Goal: Information Seeking & Learning: Check status

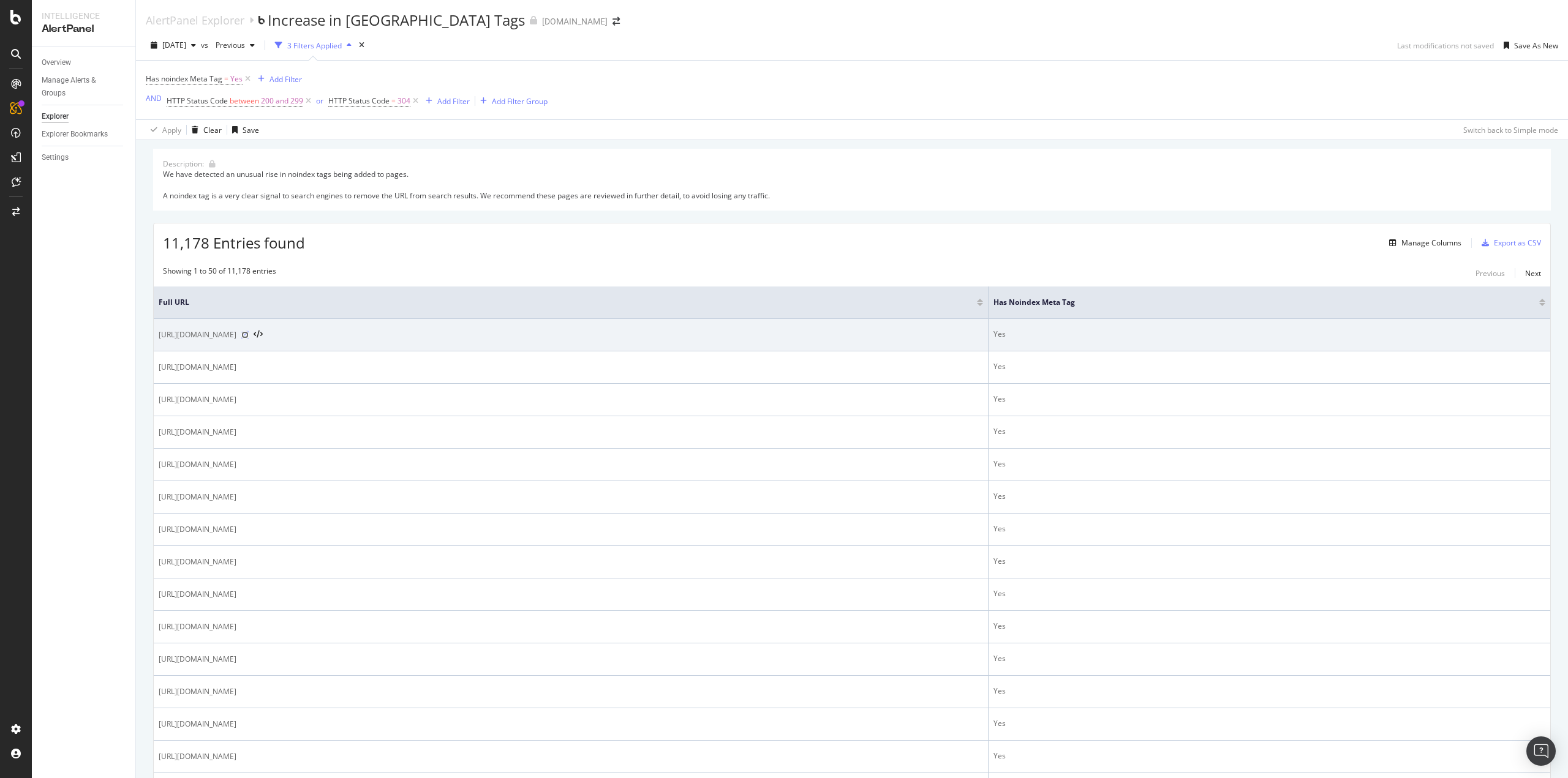
click at [249, 334] on icon at bounding box center [245, 335] width 7 height 7
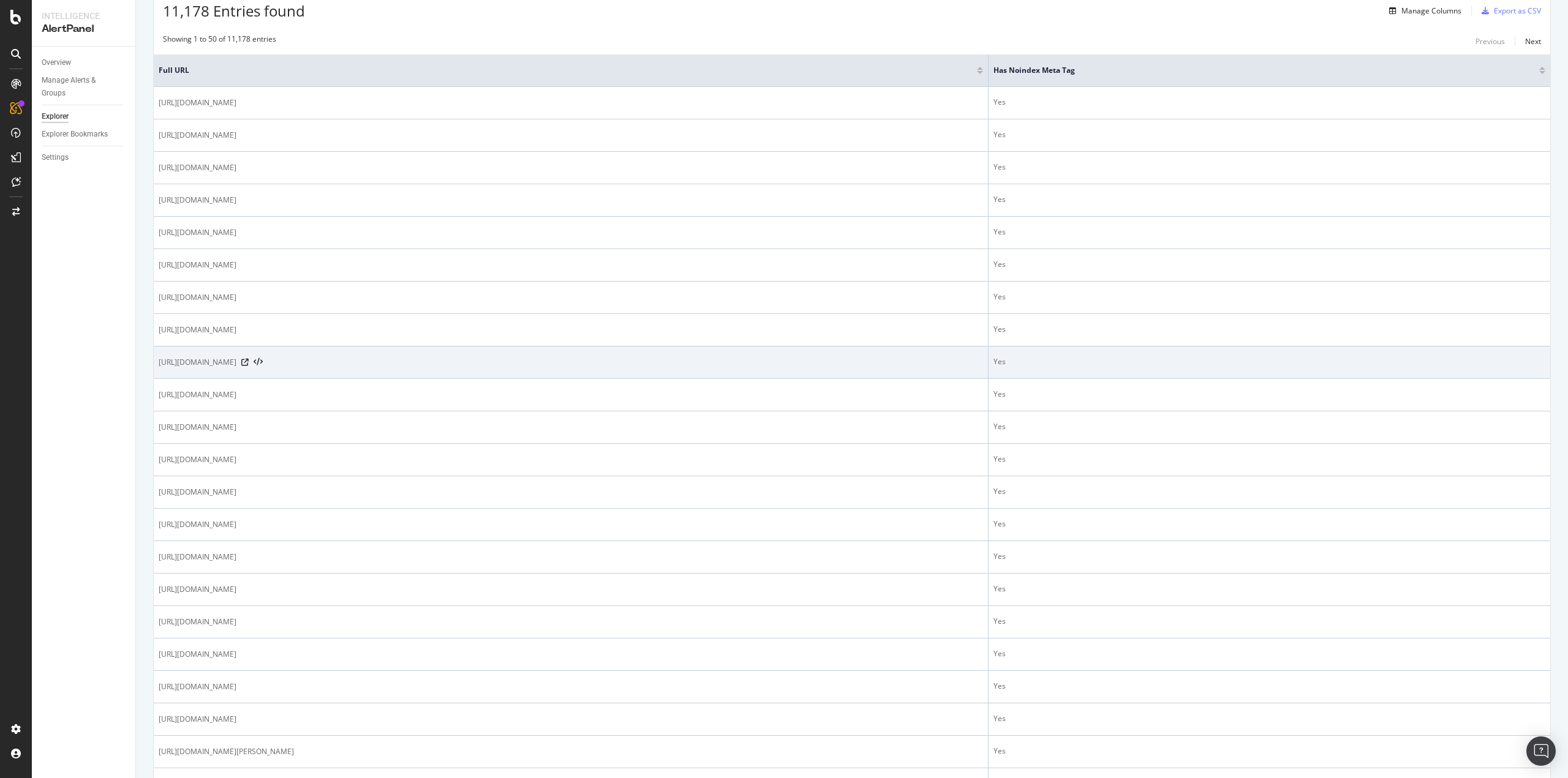
scroll to position [306, 0]
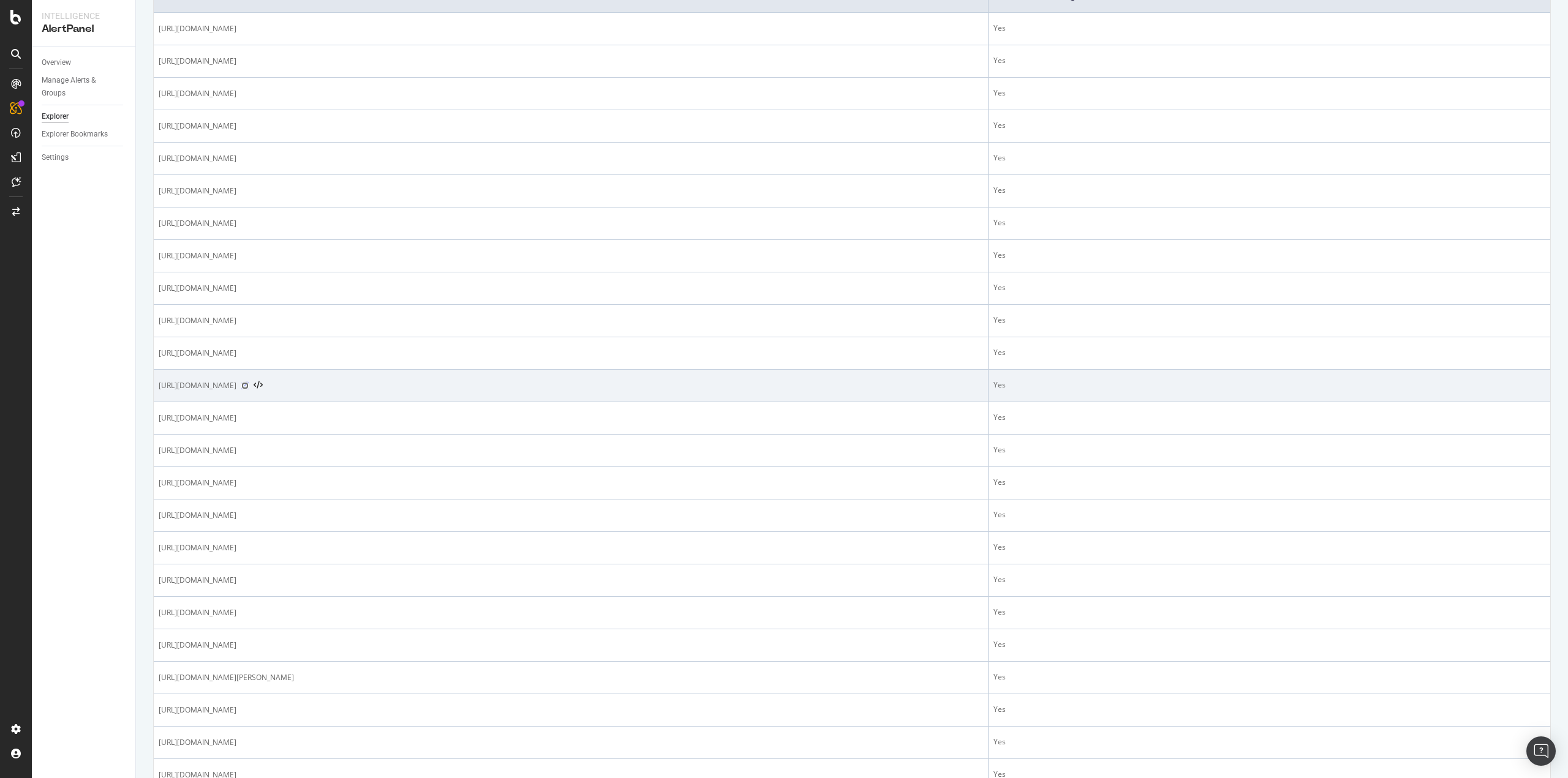
click at [249, 383] on icon at bounding box center [245, 385] width 7 height 7
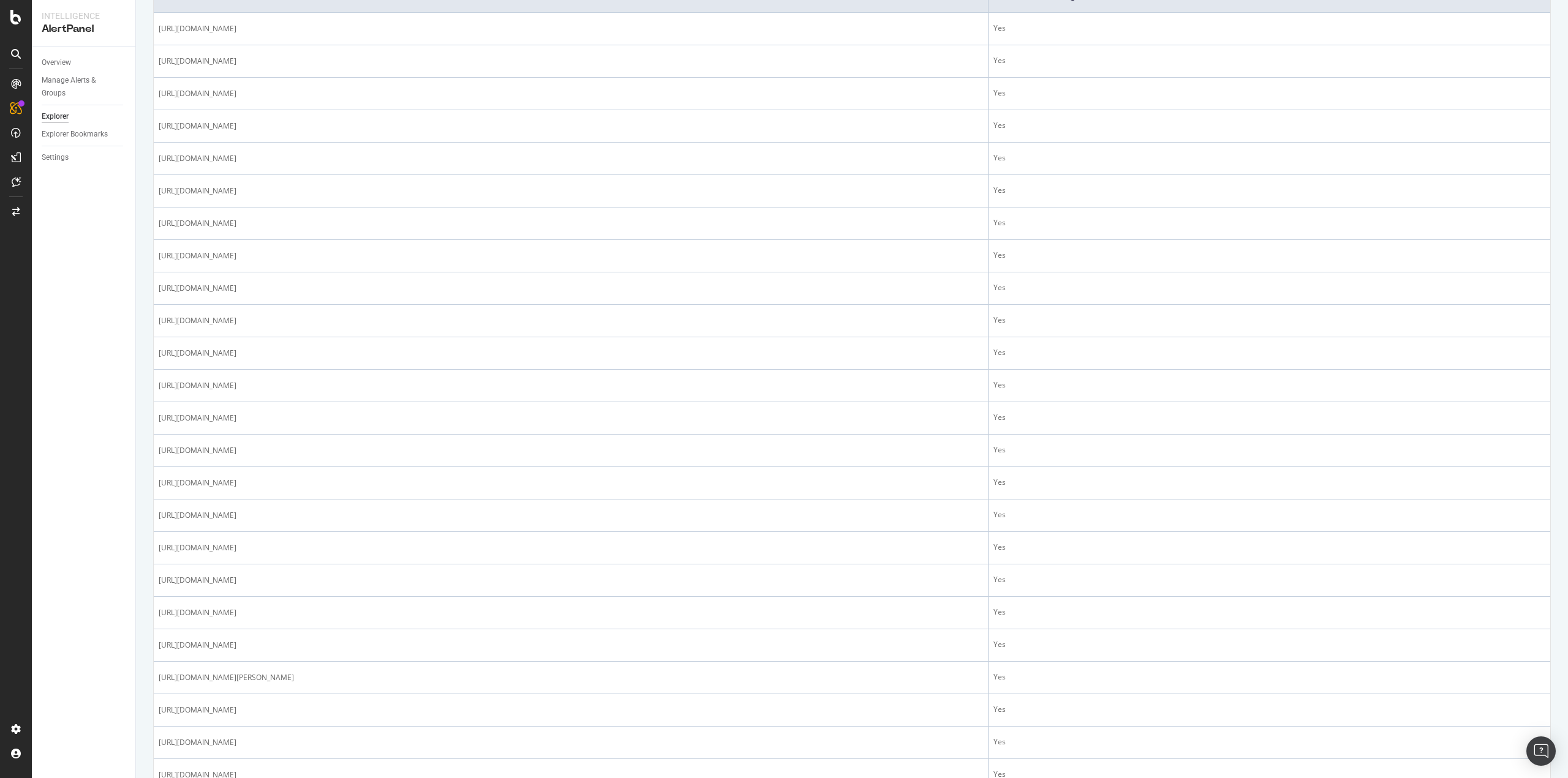
scroll to position [0, 0]
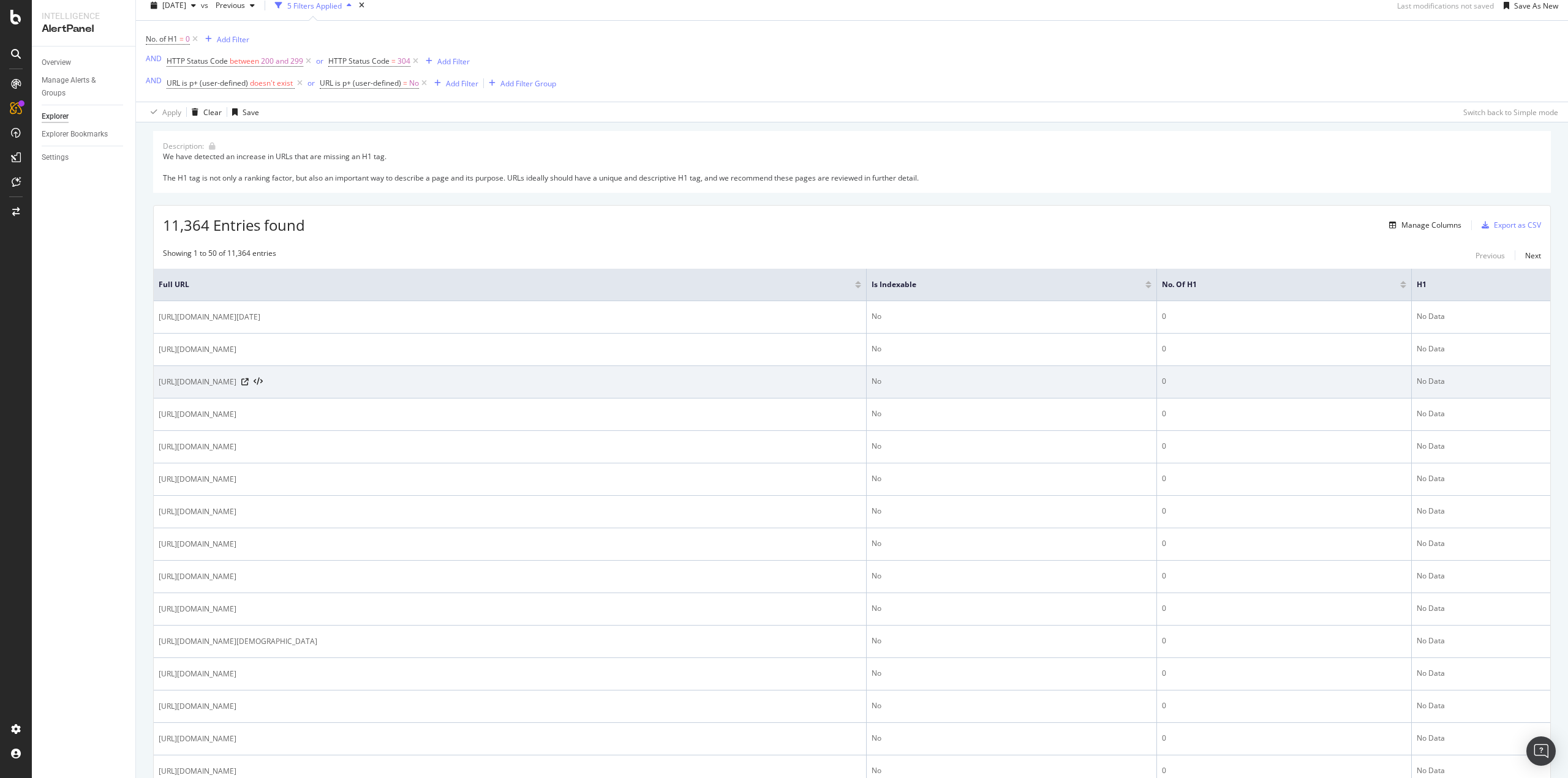
scroll to position [61, 0]
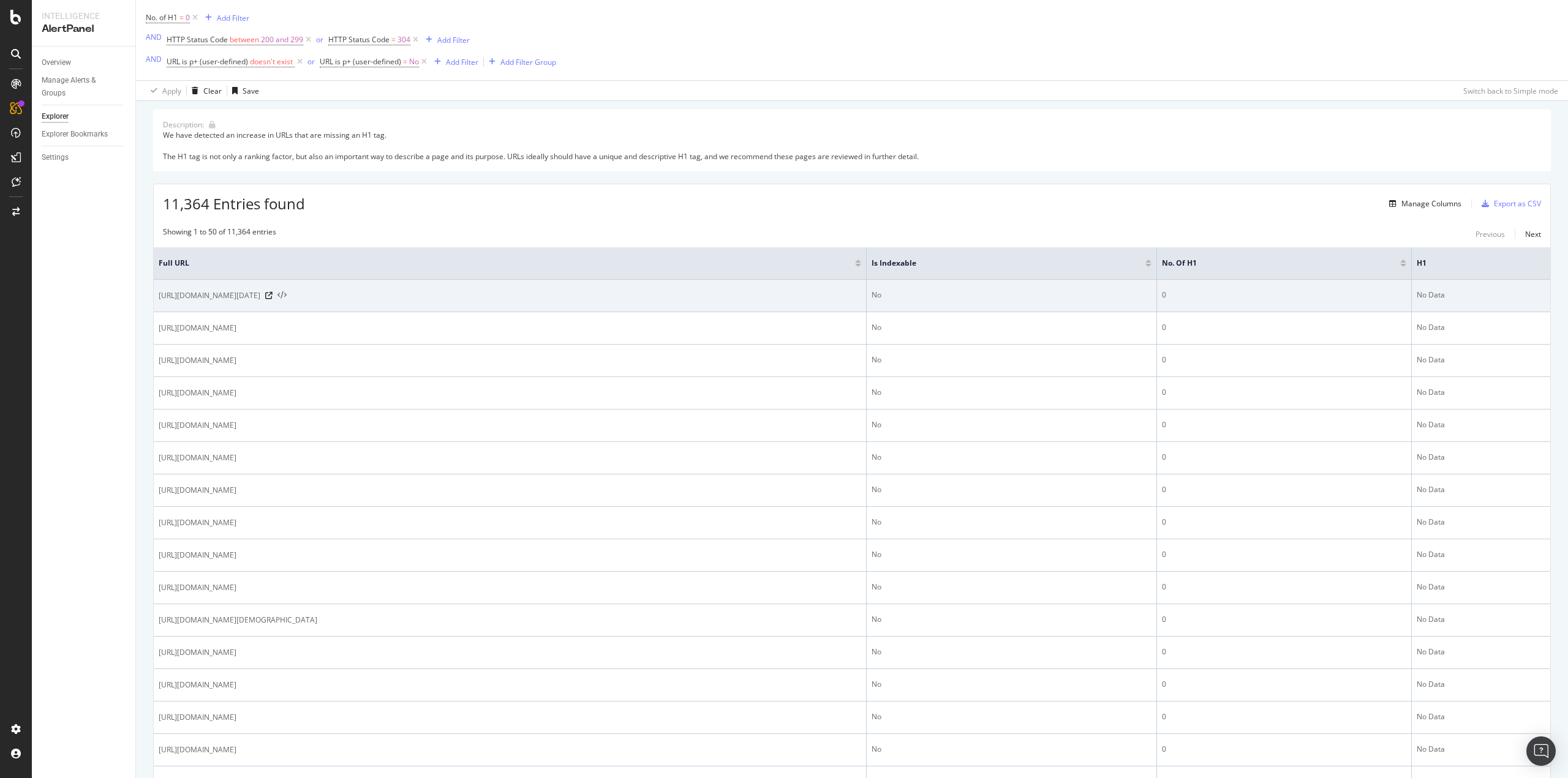
click at [287, 293] on icon at bounding box center [282, 296] width 9 height 9
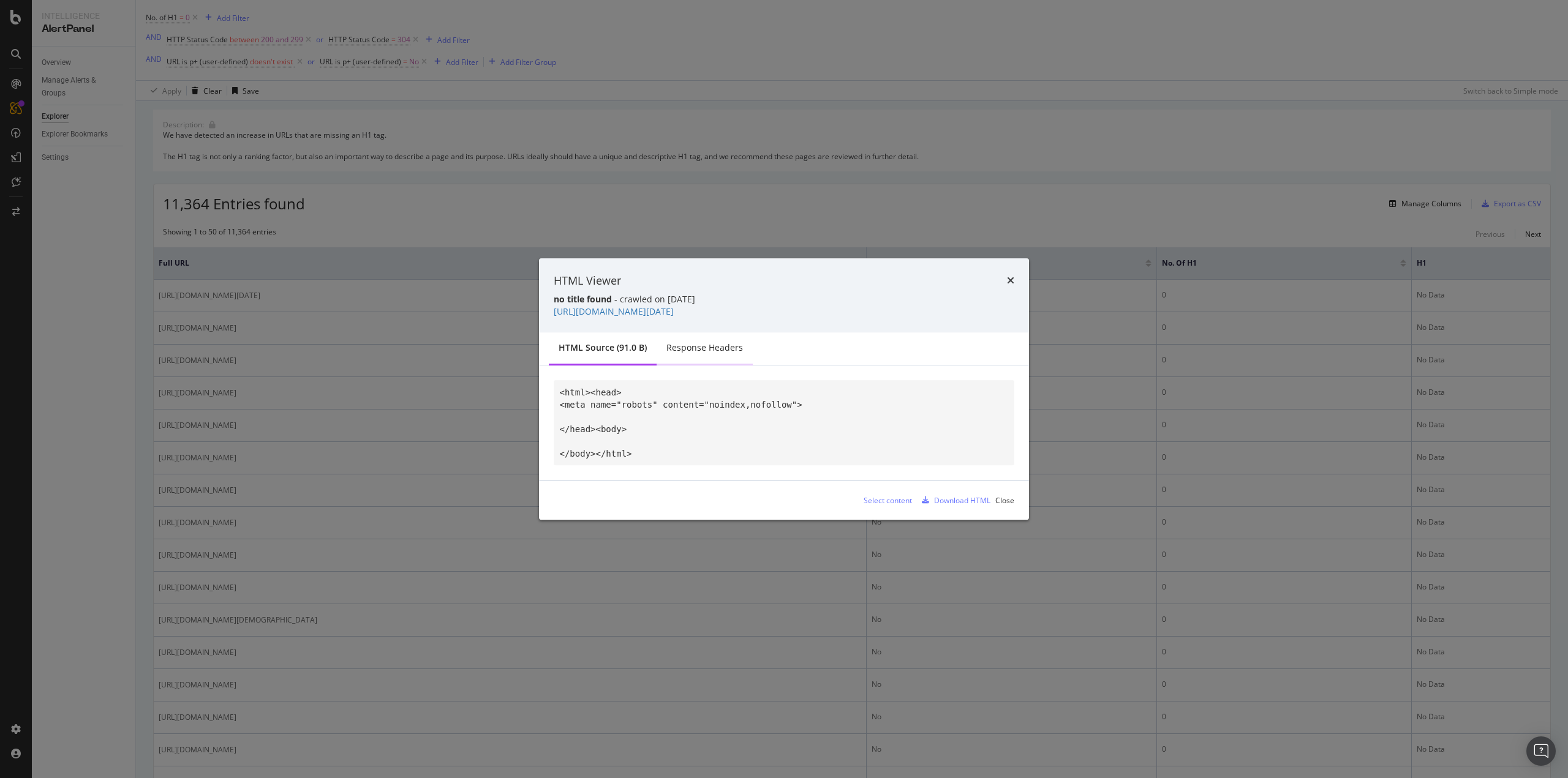
click at [686, 344] on div "Response Headers" at bounding box center [705, 348] width 77 height 12
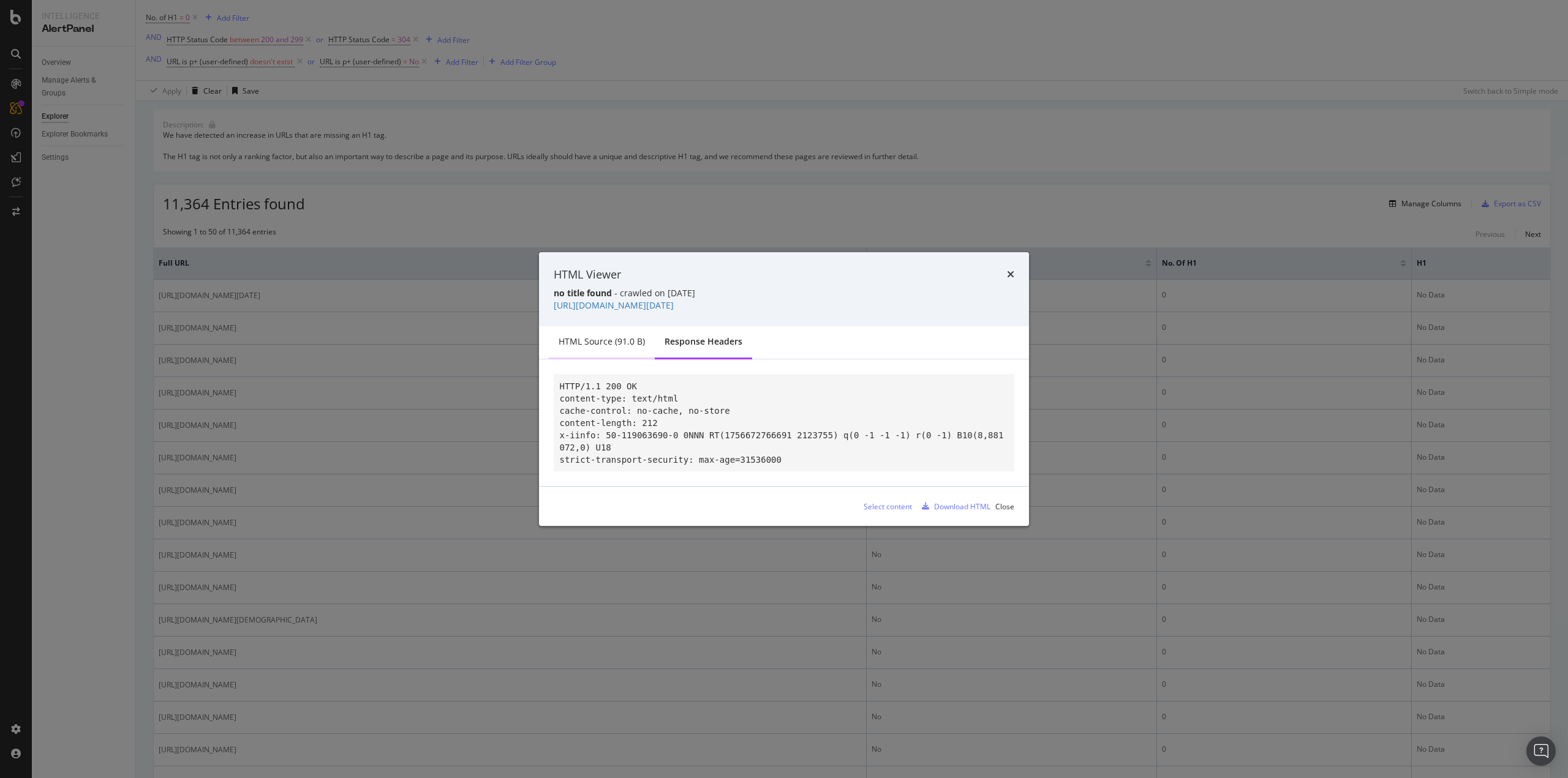
click at [599, 335] on div "HTML source (91.0 B)" at bounding box center [602, 341] width 87 height 12
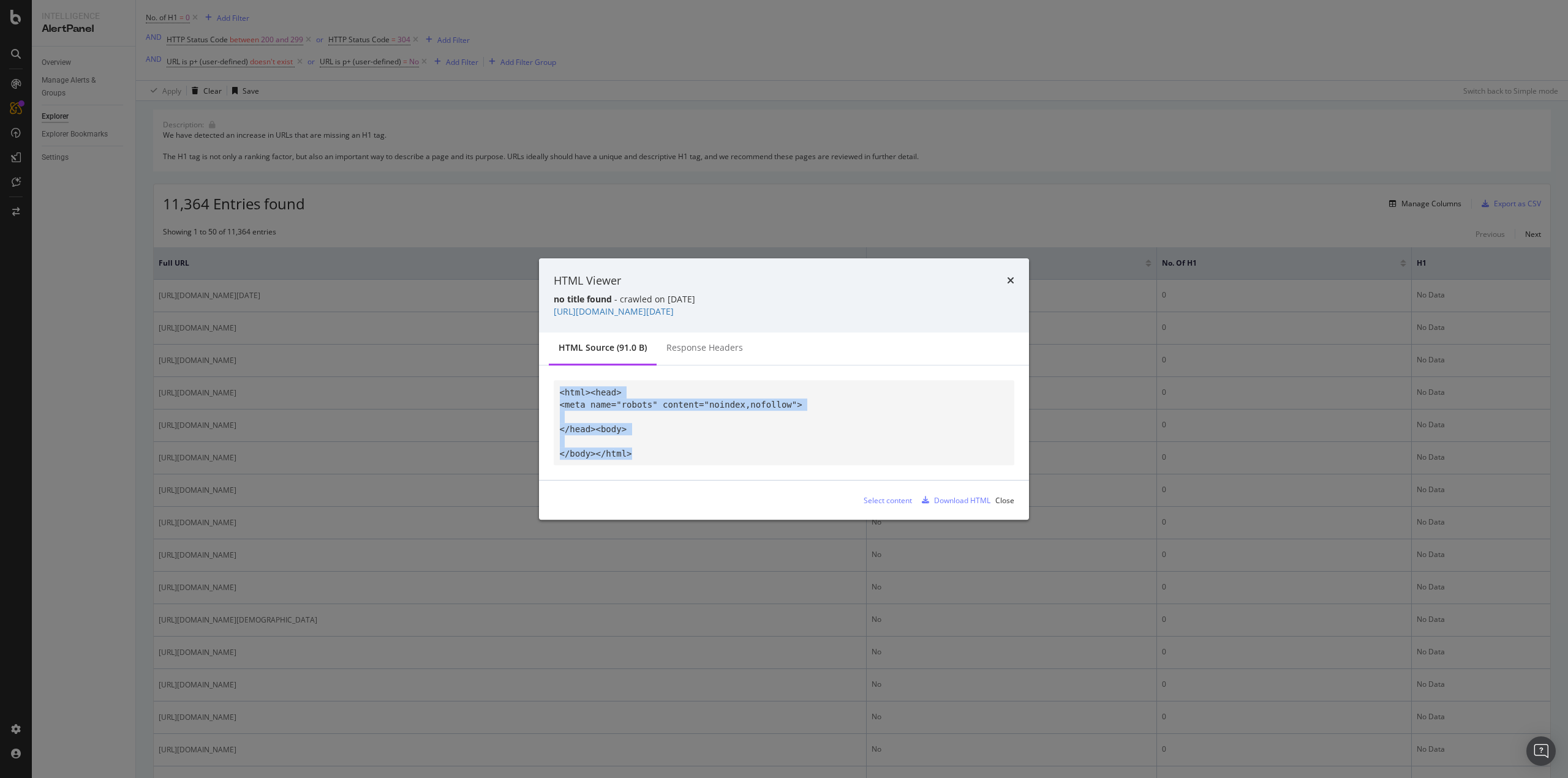
drag, startPoint x: 633, startPoint y: 455, endPoint x: 543, endPoint y: 385, distance: 114.0
click at [539, 383] on div "<html><head> <meta name="robots" content="noindex,nofollow"> </head><body> </bo…" at bounding box center [784, 423] width 490 height 114
click at [438, 310] on div "HTML Viewer no title found - crawled on 2025-08-31 https://www.twinkl.com/resou…" at bounding box center [784, 389] width 1568 height 778
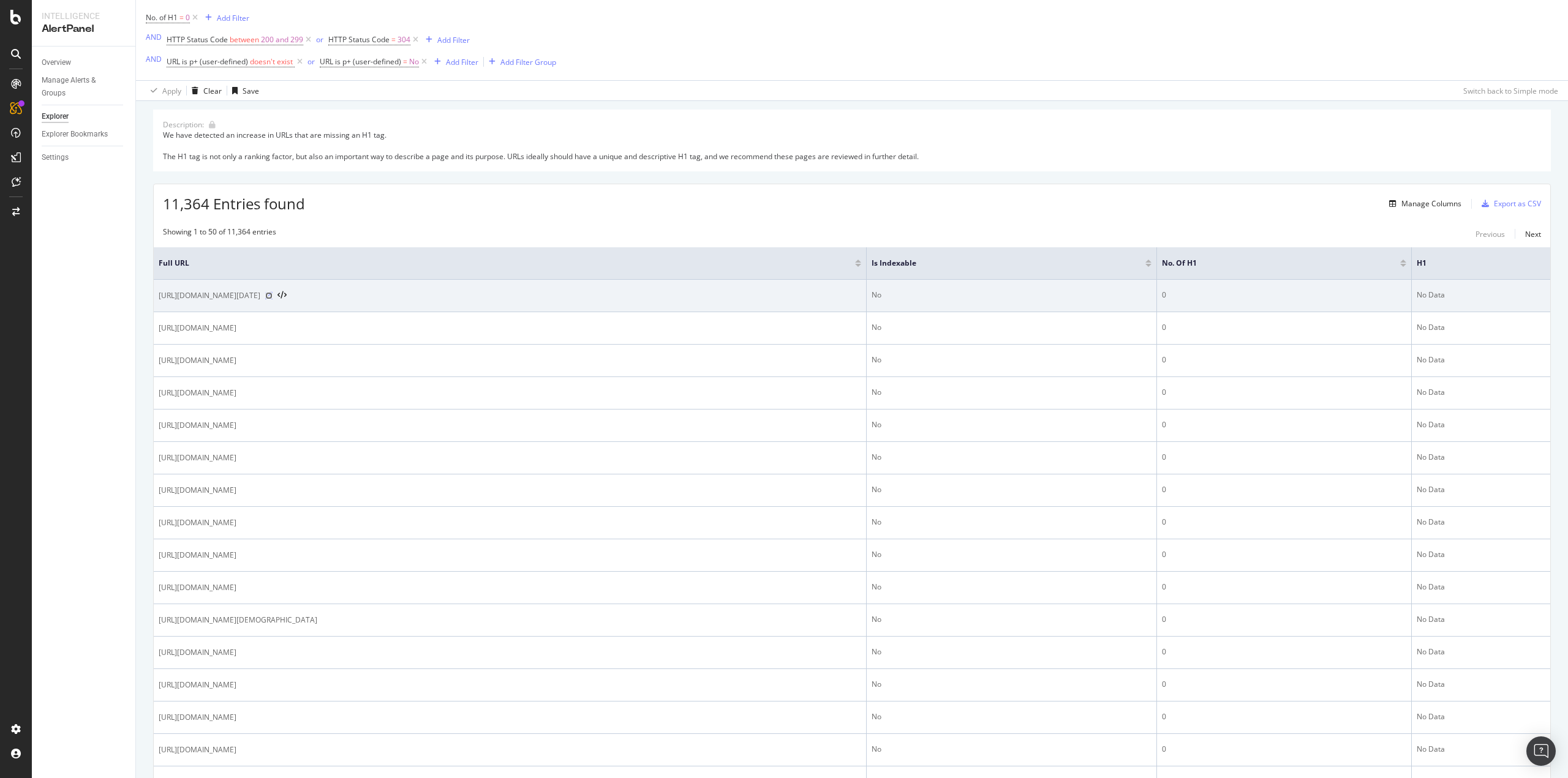
click at [273, 296] on icon at bounding box center [269, 295] width 7 height 7
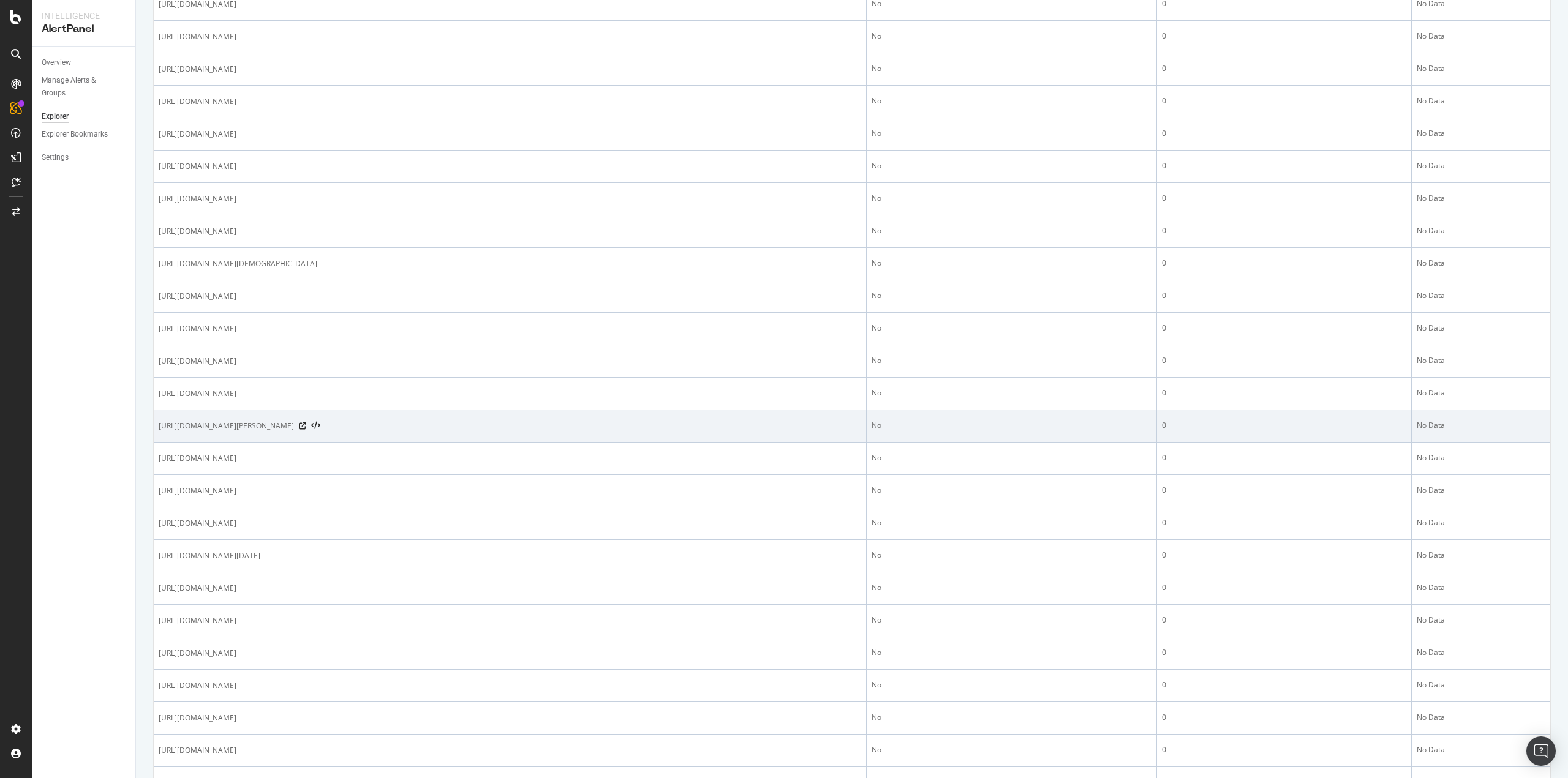
scroll to position [428, 0]
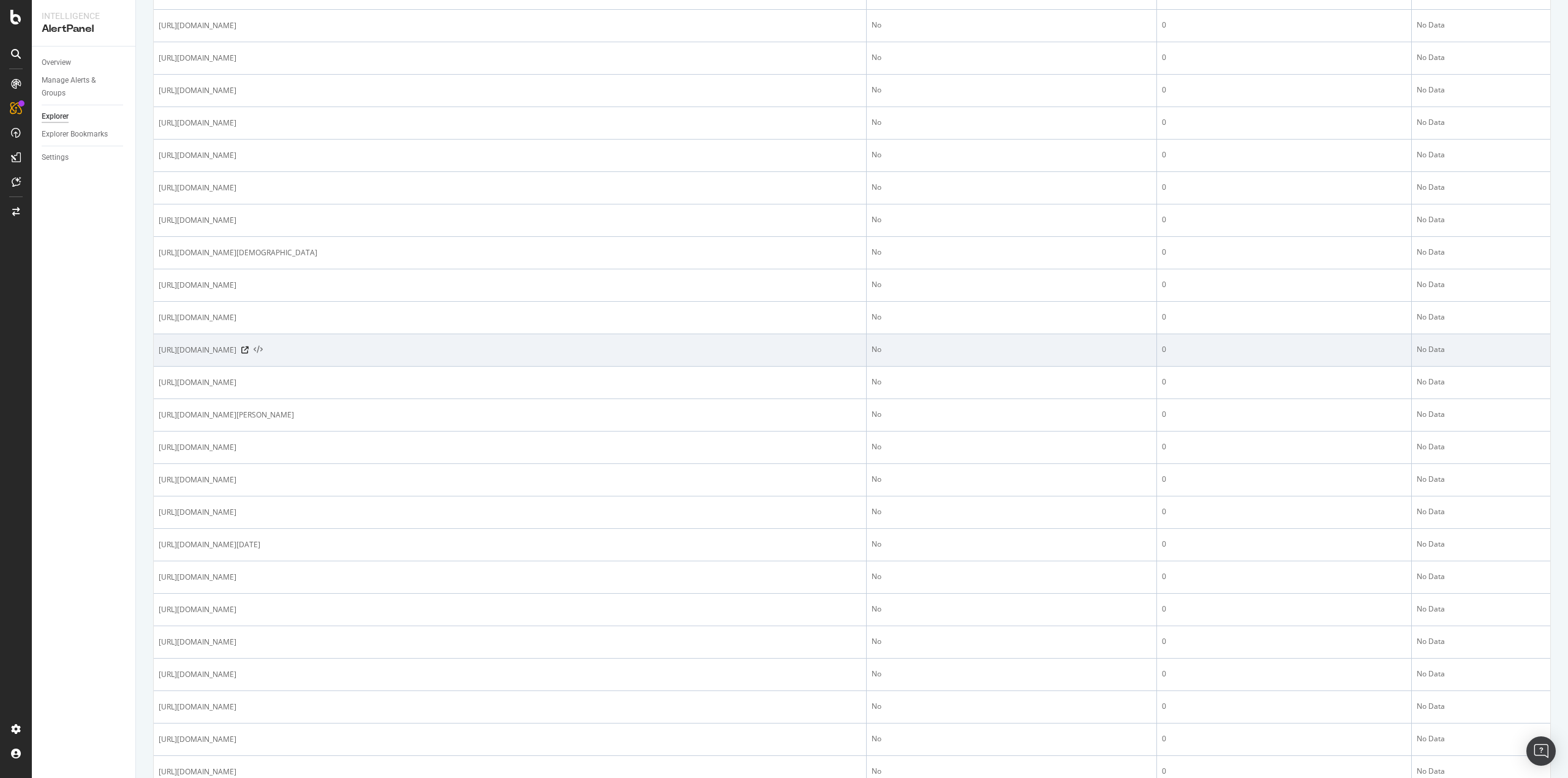
click at [263, 350] on icon at bounding box center [258, 350] width 9 height 9
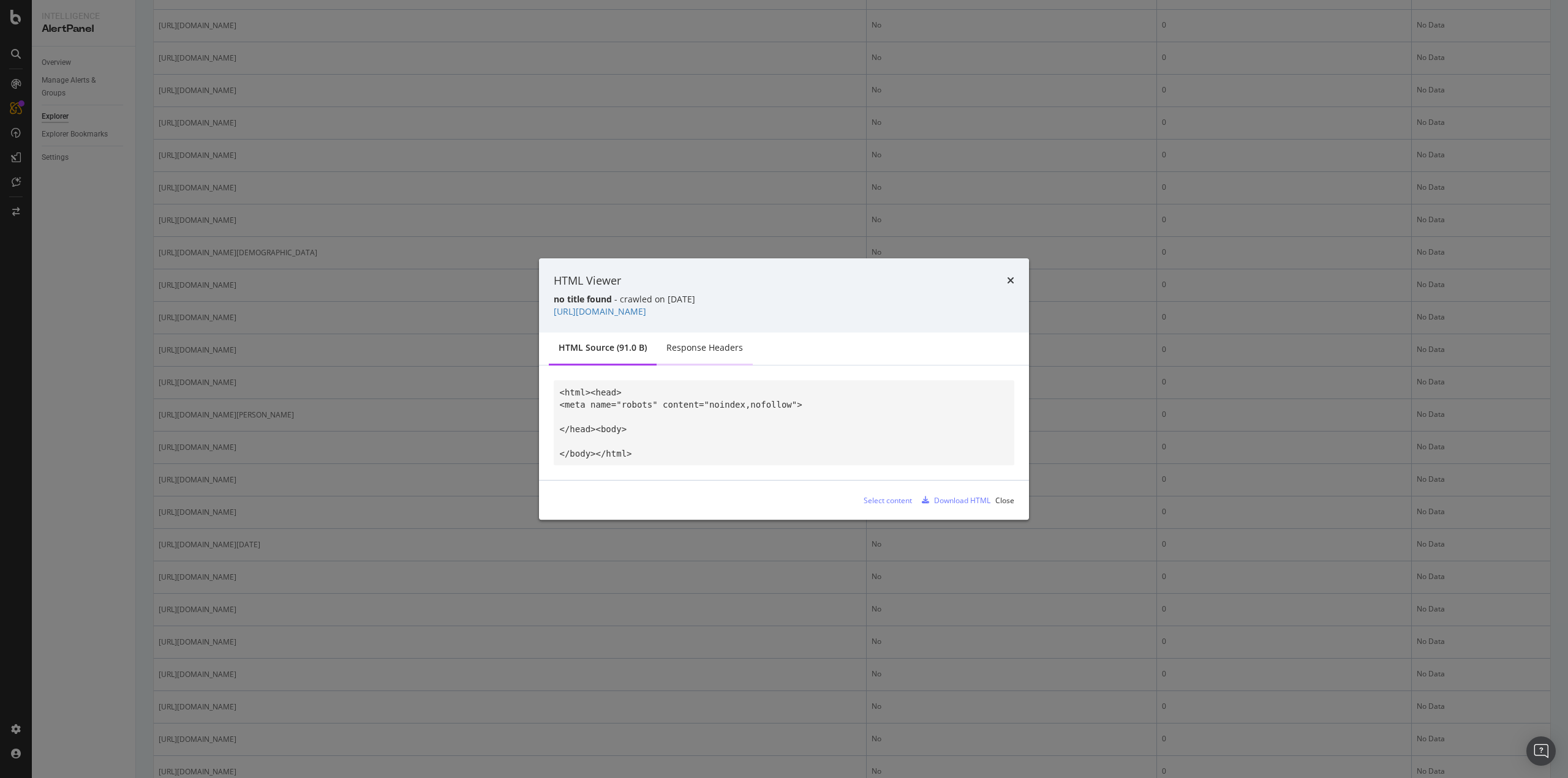
click at [718, 352] on div "Response Headers" at bounding box center [705, 348] width 77 height 12
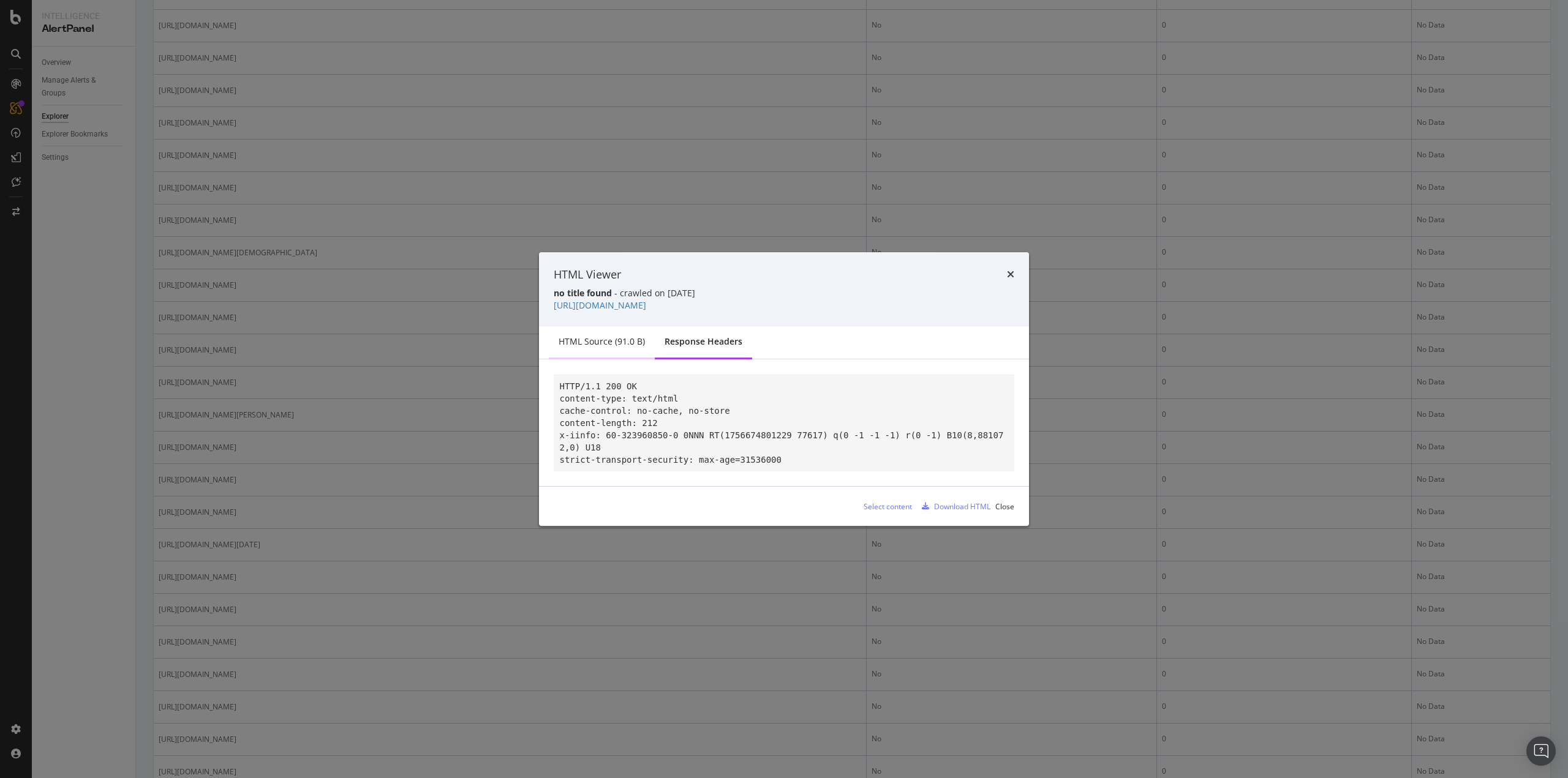
click at [629, 339] on div "HTML source (91.0 B)" at bounding box center [602, 341] width 87 height 12
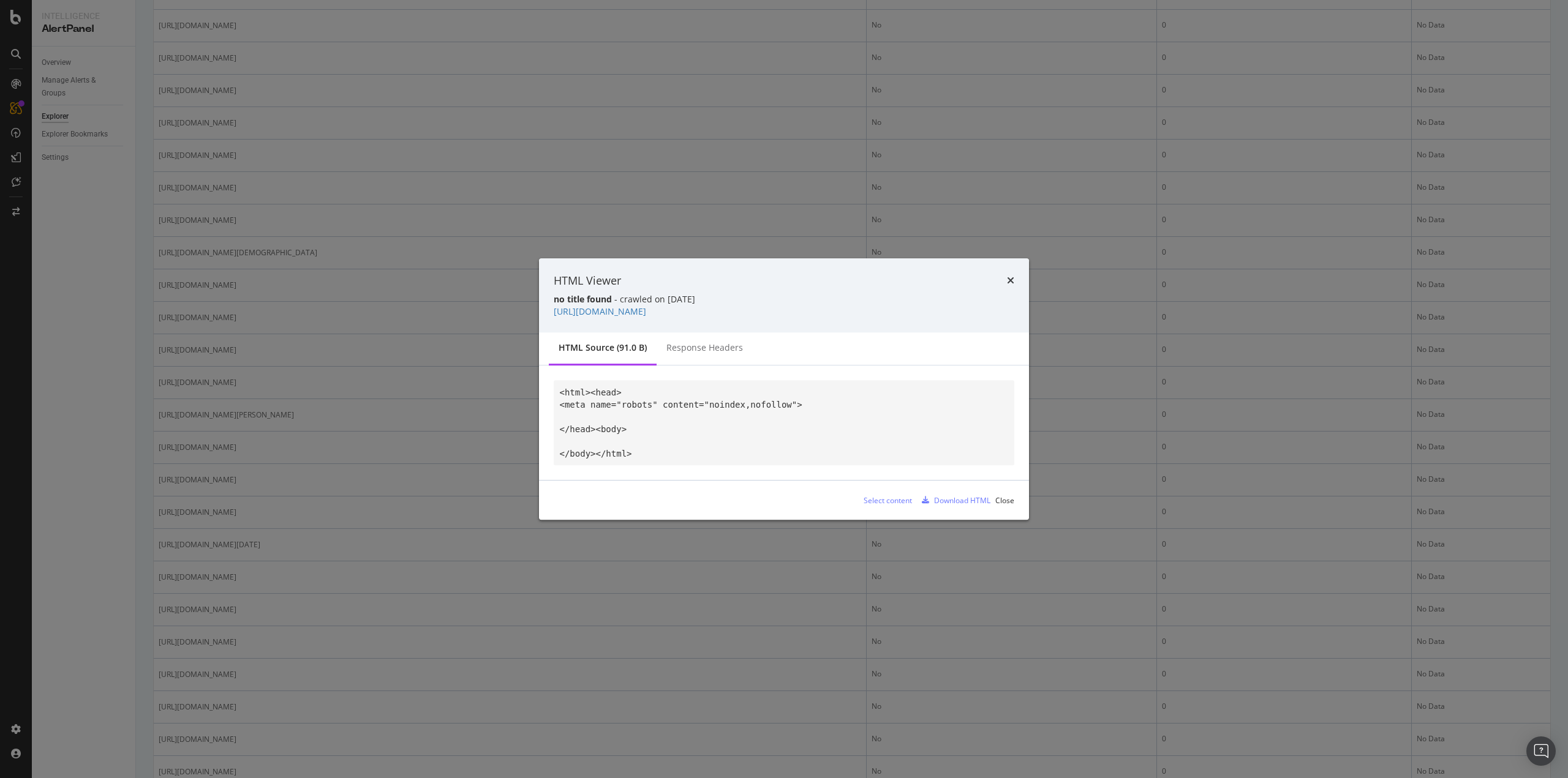
click at [1004, 279] on div "HTML Viewer" at bounding box center [784, 281] width 461 height 16
click at [1009, 279] on icon "times" at bounding box center [1011, 280] width 7 height 10
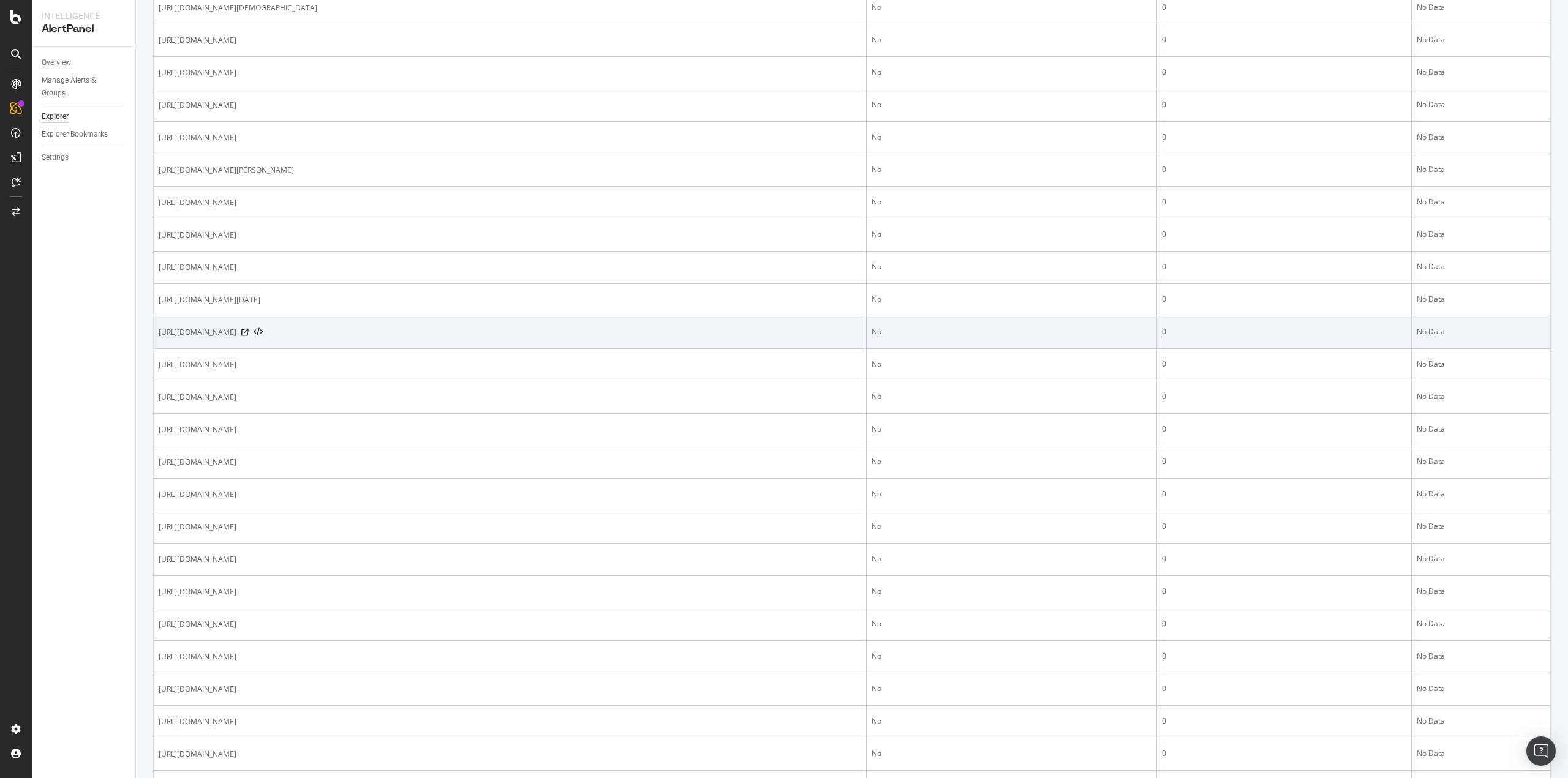
scroll to position [735, 0]
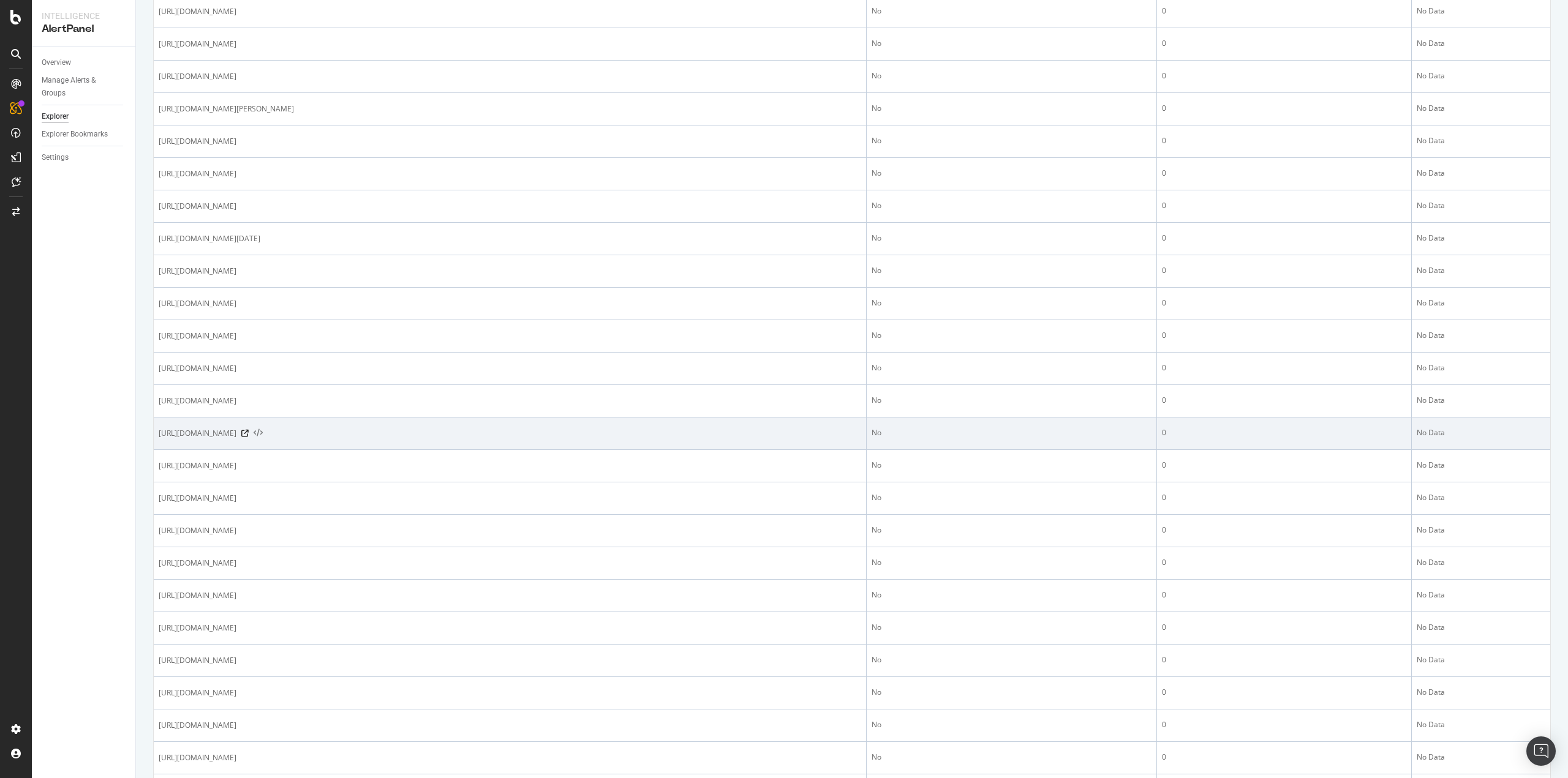
click at [263, 433] on icon at bounding box center [258, 433] width 9 height 9
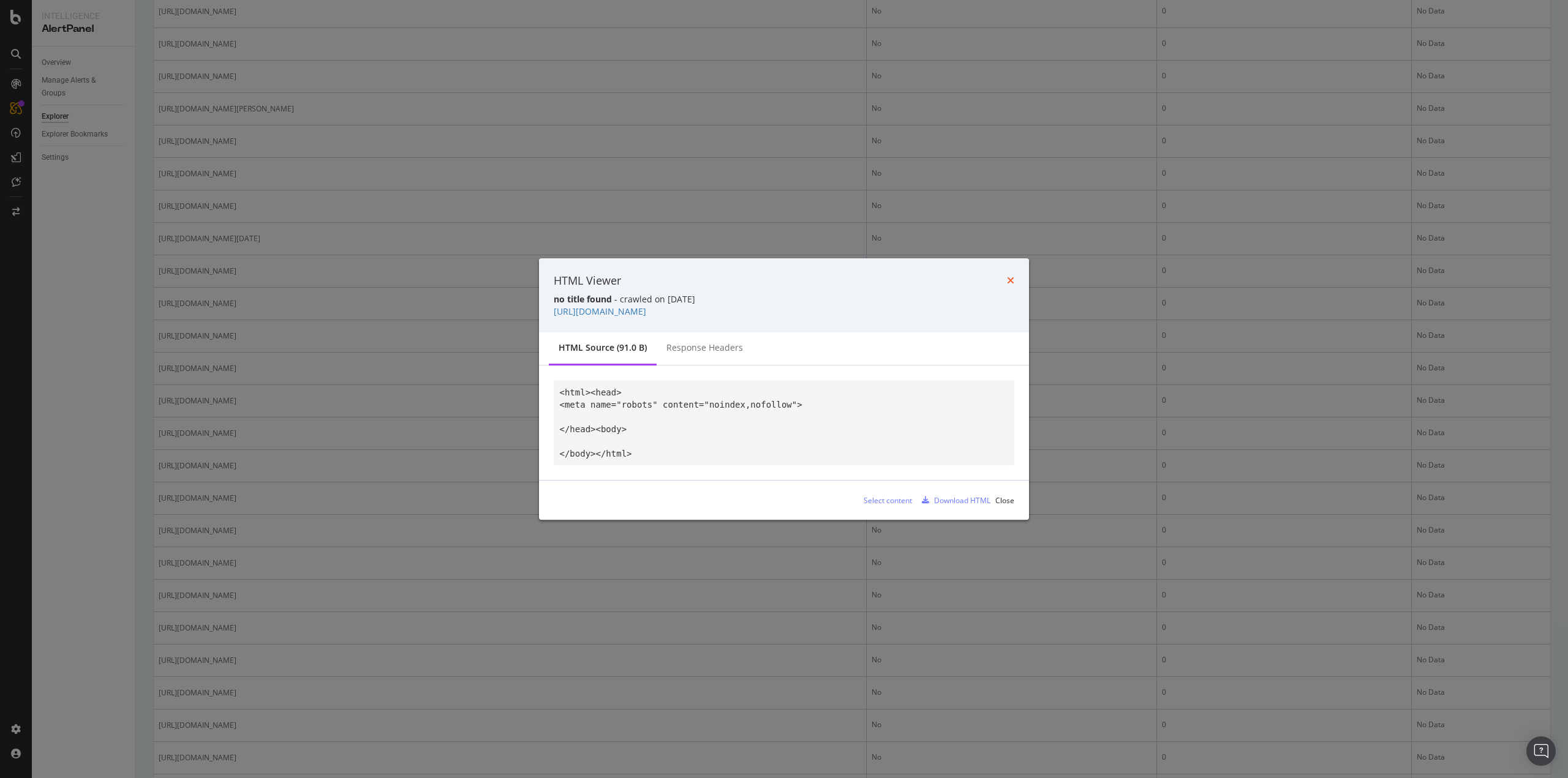
click at [1011, 282] on icon "times" at bounding box center [1011, 280] width 7 height 10
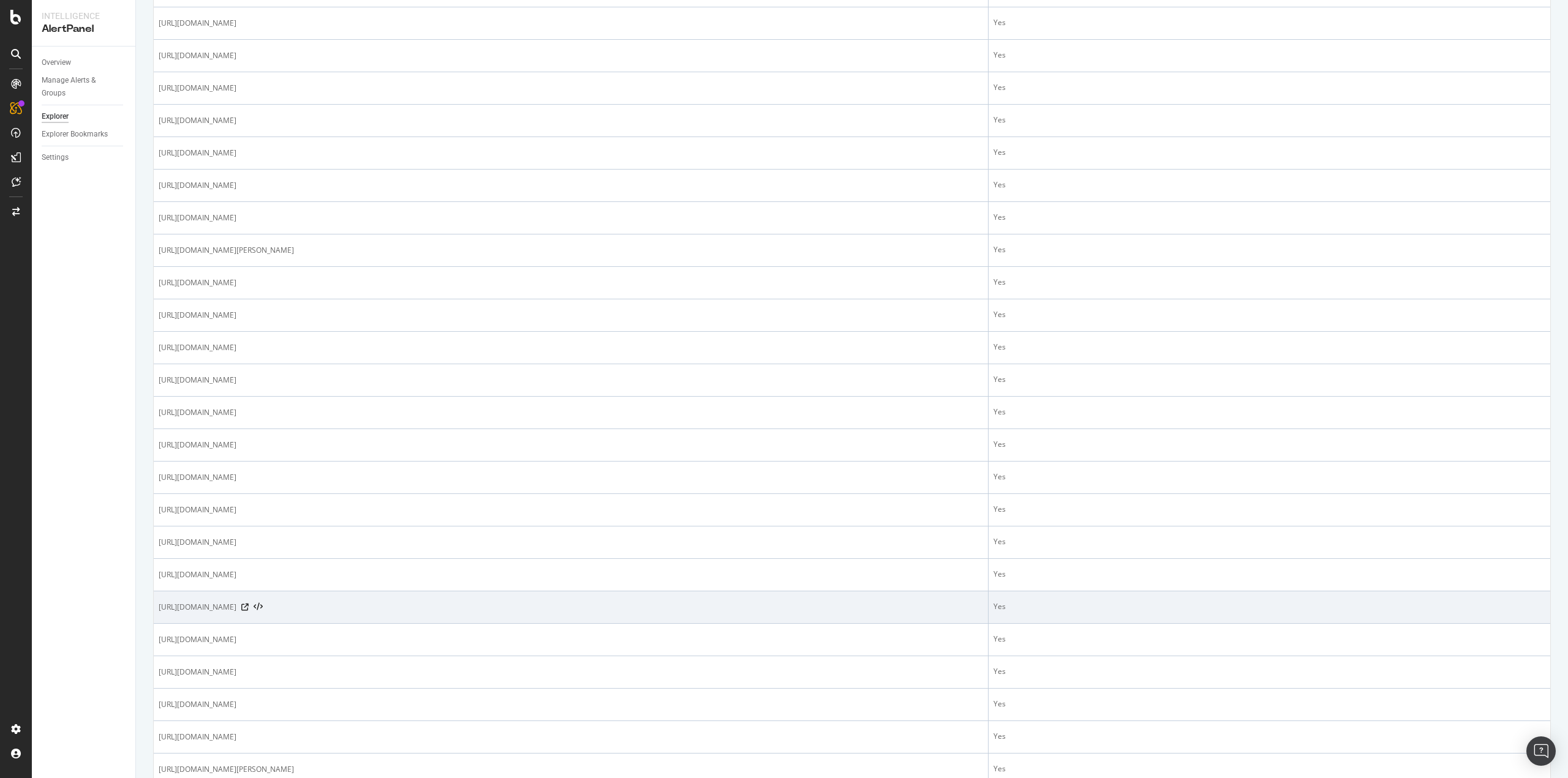
scroll to position [735, 0]
click at [249, 606] on icon at bounding box center [245, 606] width 7 height 7
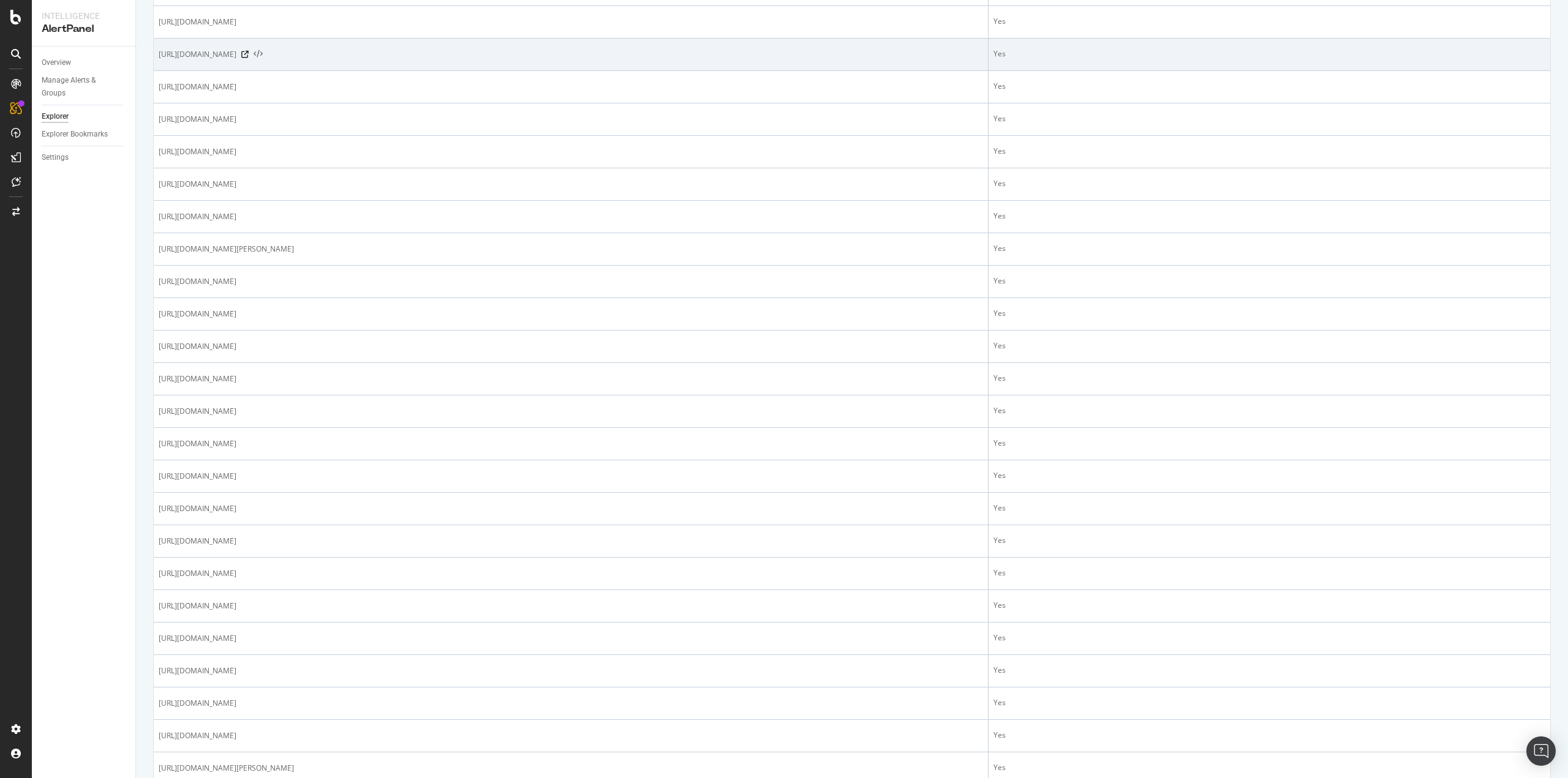
click at [263, 53] on icon at bounding box center [258, 54] width 9 height 9
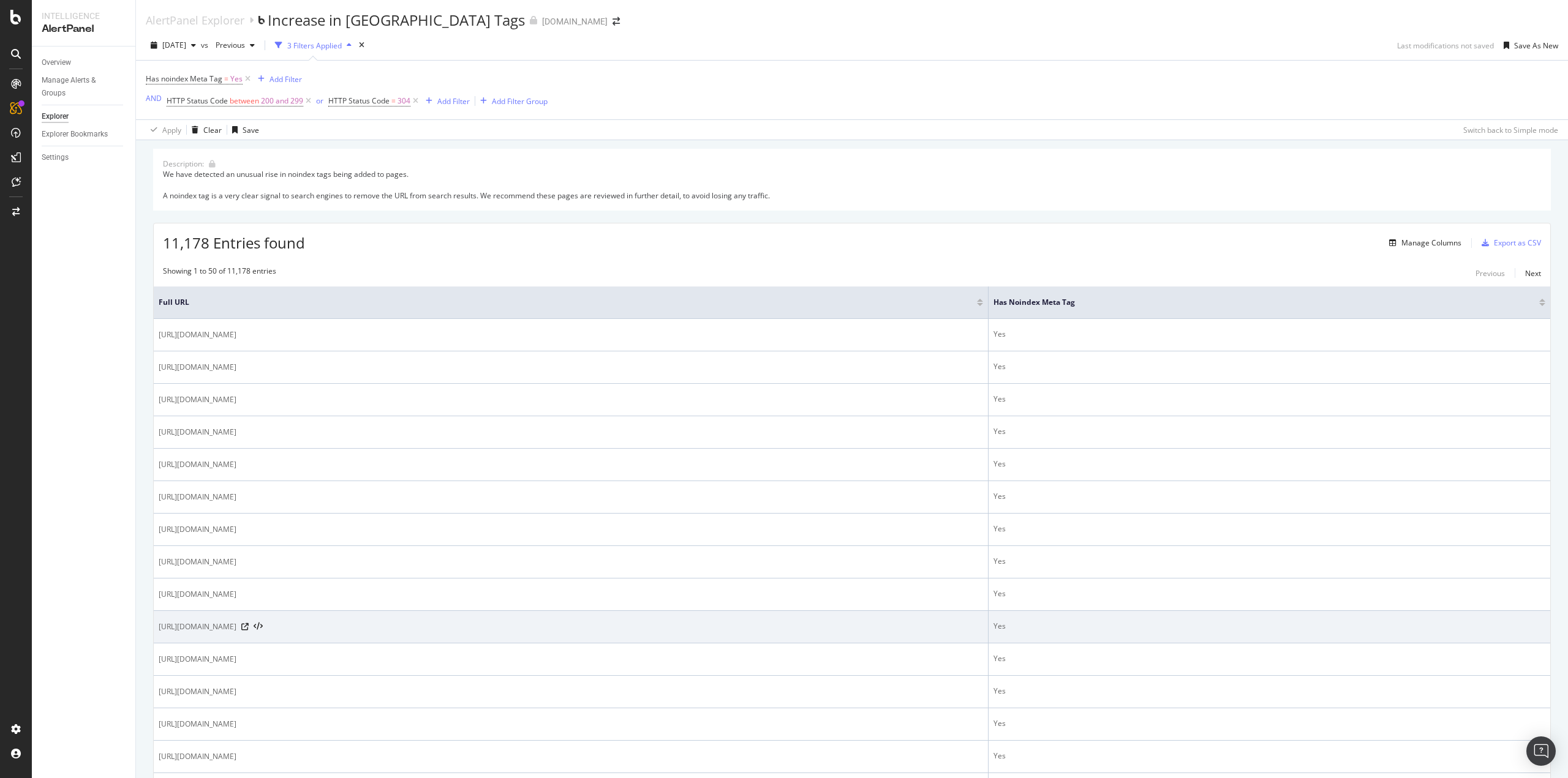
scroll to position [368, 0]
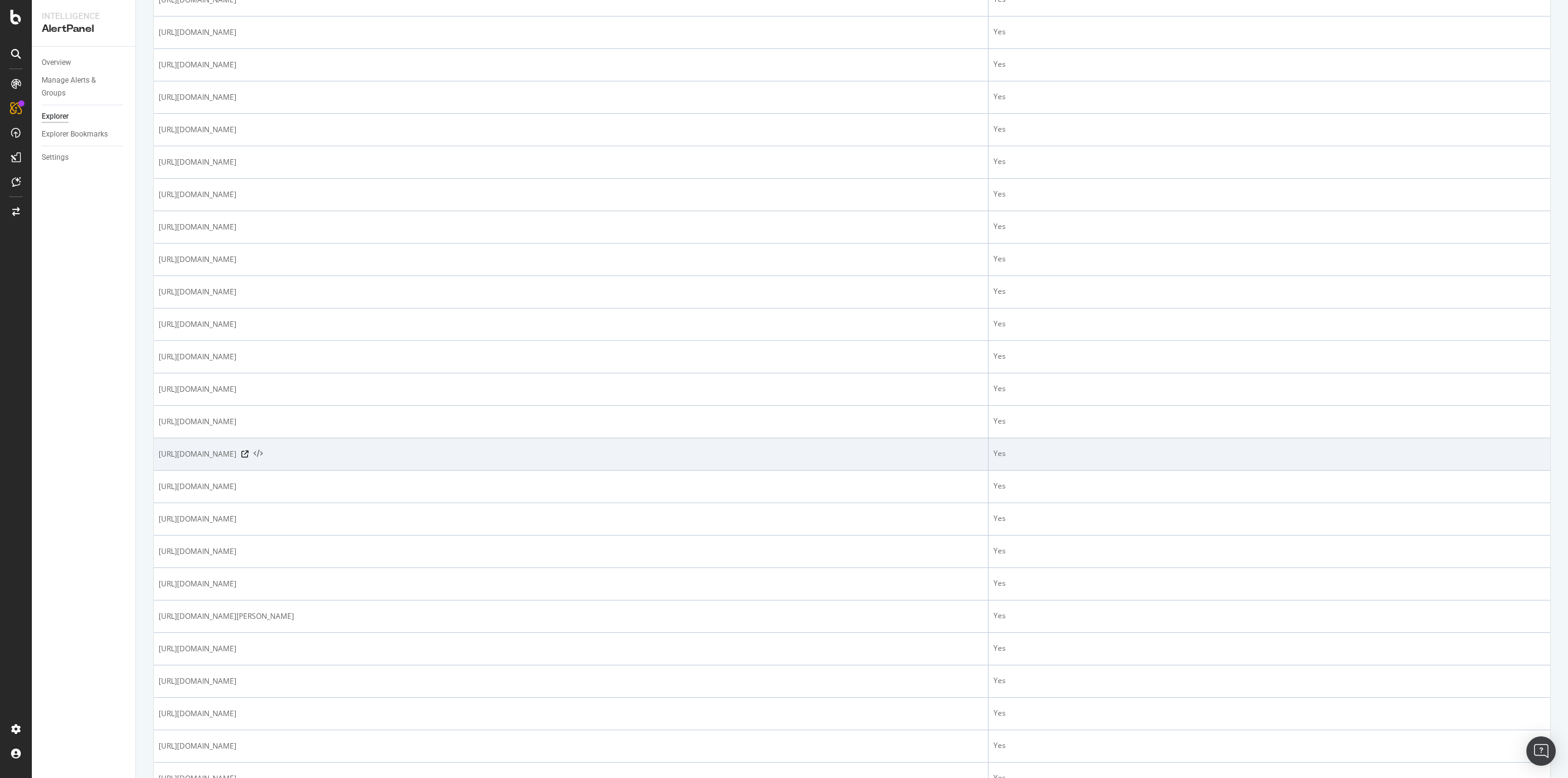
click at [263, 454] on icon at bounding box center [258, 454] width 9 height 9
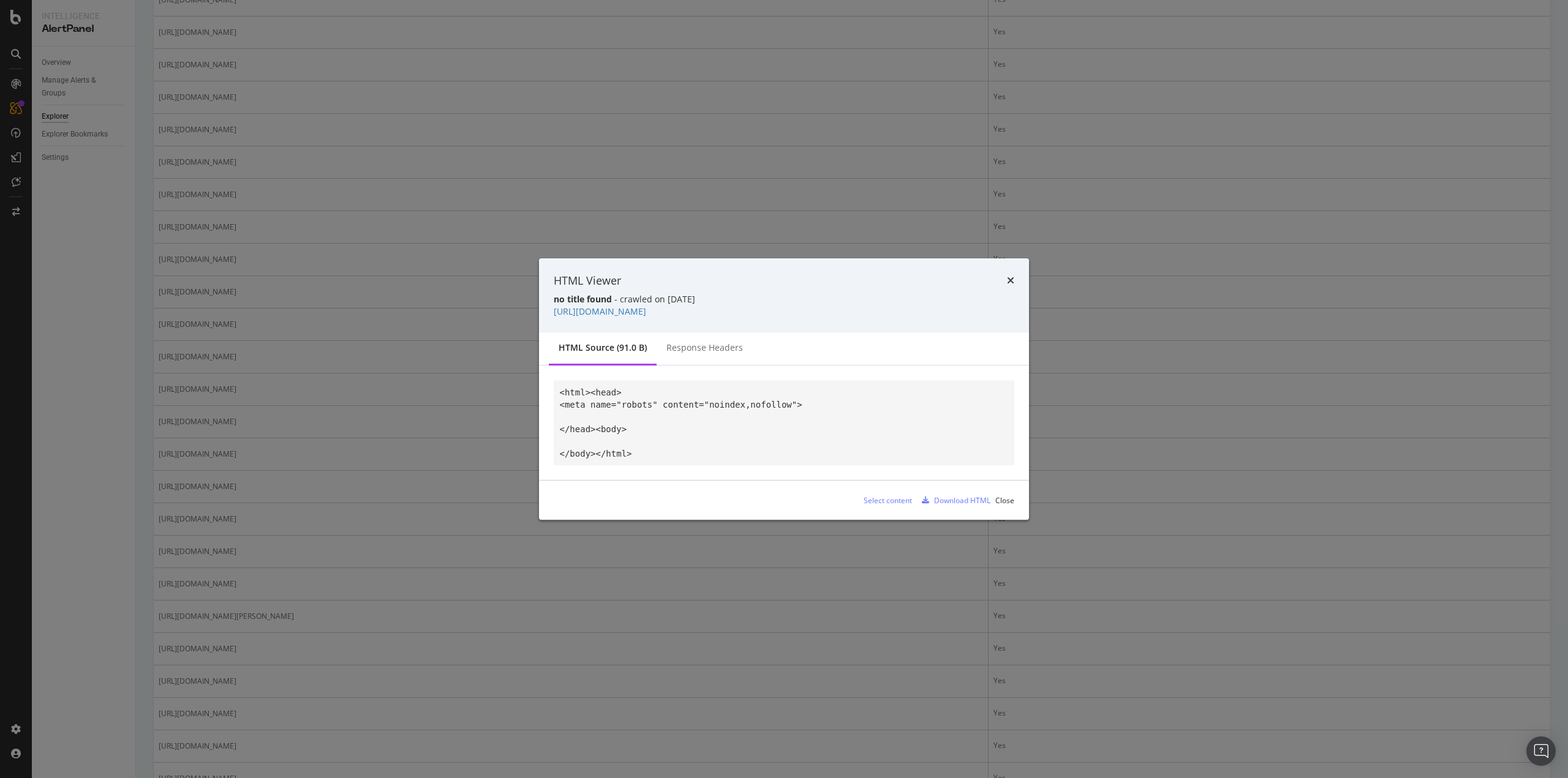
click at [1014, 279] on div "HTML Viewer no title found - crawled on 2025-08-31 https://www.twinkl.com/resou…" at bounding box center [784, 295] width 490 height 74
click at [1007, 279] on div "HTML Viewer" at bounding box center [784, 281] width 461 height 16
click at [1013, 283] on icon "times" at bounding box center [1011, 280] width 7 height 10
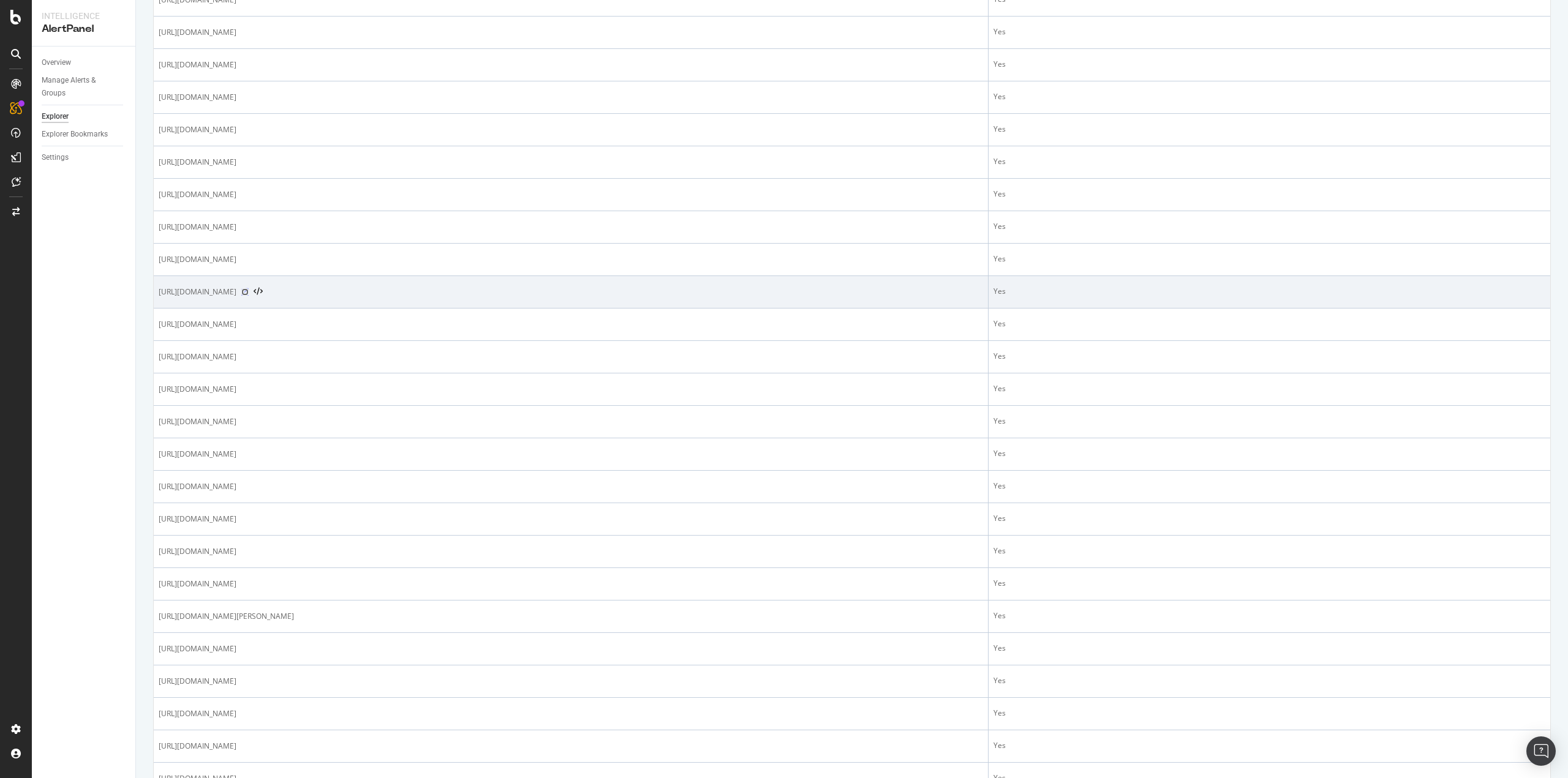
click at [249, 293] on icon at bounding box center [245, 292] width 7 height 7
click at [249, 294] on icon at bounding box center [245, 292] width 7 height 7
